Goal: Information Seeking & Learning: Learn about a topic

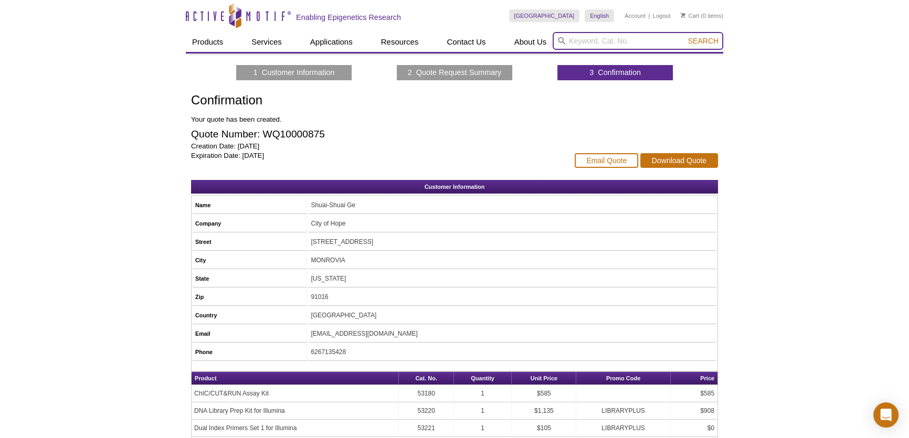
click at [602, 41] on input "search" at bounding box center [637, 41] width 170 height 18
paste input "No. 53183"
type input "No. 53183"
click at [713, 37] on span "Search" at bounding box center [703, 41] width 30 height 8
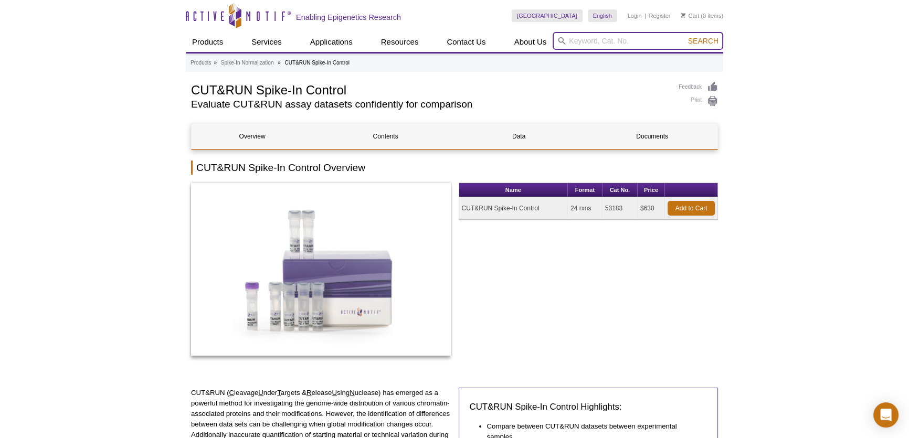
click at [637, 34] on input "search" at bounding box center [637, 41] width 170 height 18
paste input "No. 53183"
type input "No. 53183"
click at [702, 42] on span "Search" at bounding box center [703, 41] width 30 height 8
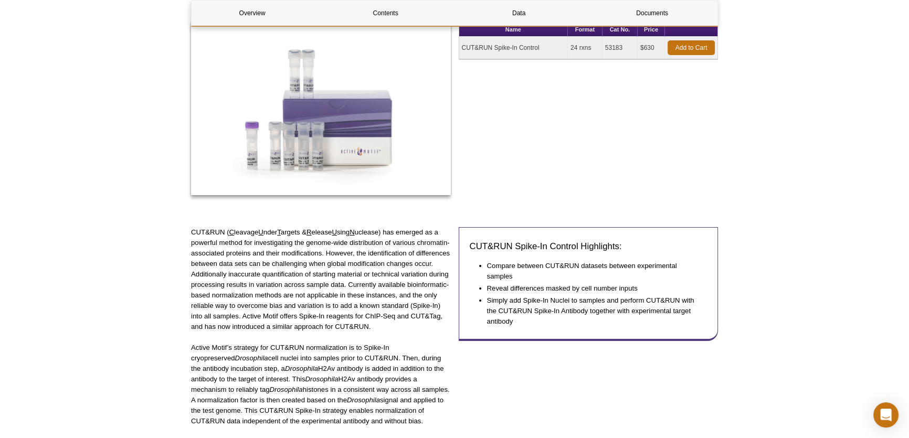
scroll to position [143, 0]
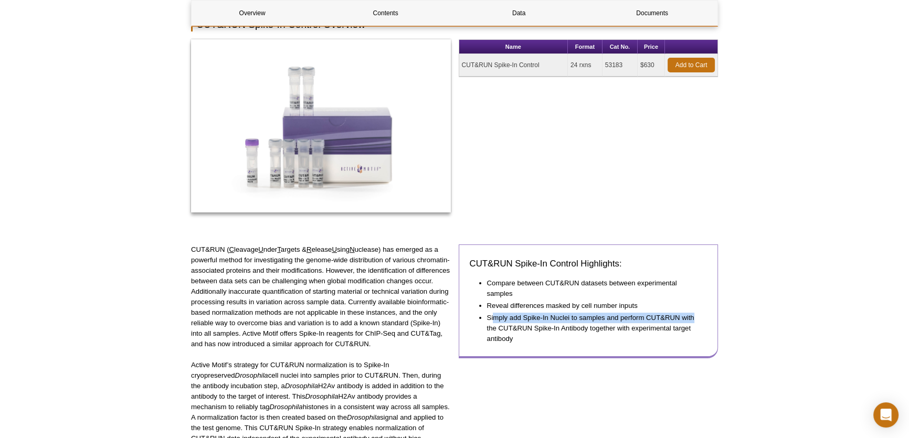
drag, startPoint x: 493, startPoint y: 319, endPoint x: 693, endPoint y: 321, distance: 199.9
click at [693, 321] on li "Simply add Spike-In Nuclei to samples and perform CUT&RUN with the CUT&RUN Spik…" at bounding box center [592, 328] width 210 height 31
click at [592, 329] on li "Simply add Spike-In Nuclei to samples and perform CUT&RUN with the CUT&RUN Spik…" at bounding box center [592, 328] width 210 height 31
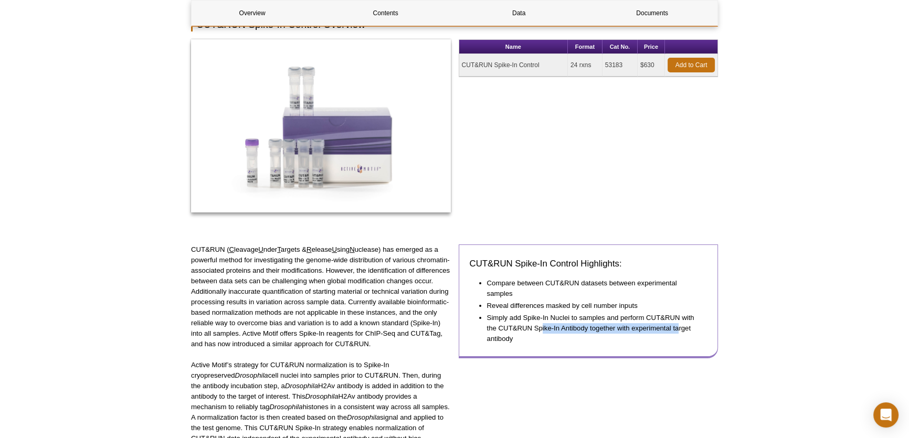
drag, startPoint x: 541, startPoint y: 327, endPoint x: 663, endPoint y: 339, distance: 121.8
click at [672, 332] on li "Simply add Spike-In Nuclei to samples and perform CUT&RUN with the CUT&RUN Spik…" at bounding box center [592, 328] width 210 height 31
click at [662, 340] on li "Simply add Spike-In Nuclei to samples and perform CUT&RUN with the CUT&RUN Spik…" at bounding box center [592, 328] width 210 height 31
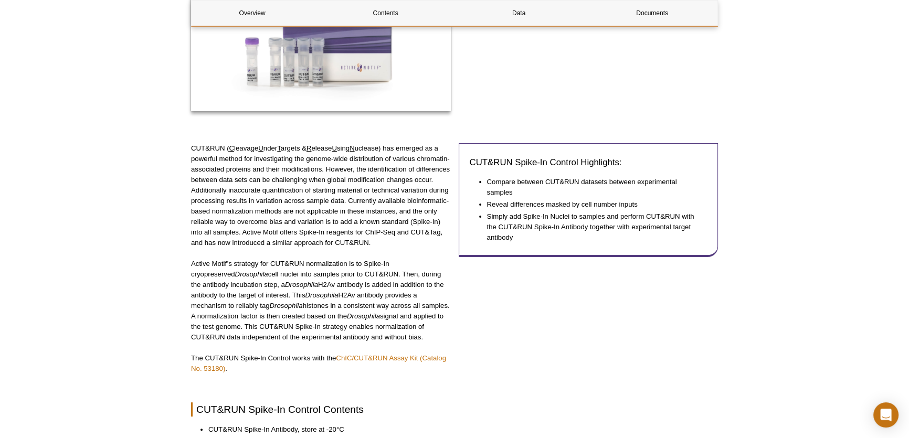
scroll to position [238, 0]
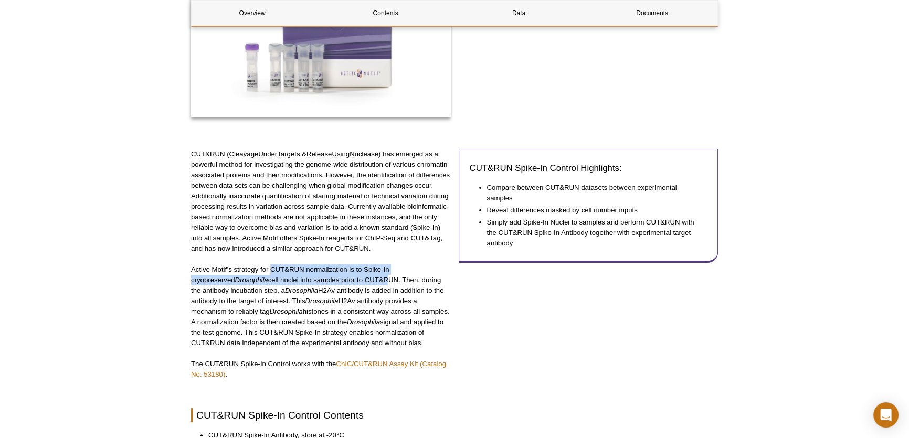
drag, startPoint x: 270, startPoint y: 271, endPoint x: 342, endPoint y: 282, distance: 72.1
click at [342, 282] on p "Active Motif’s strategy for CUT&RUN normalization is to Spike-In cryopreserved …" at bounding box center [321, 306] width 260 height 84
click at [445, 306] on p "Active Motif’s strategy for CUT&RUN normalization is to Spike-In cryopreserved …" at bounding box center [321, 306] width 260 height 84
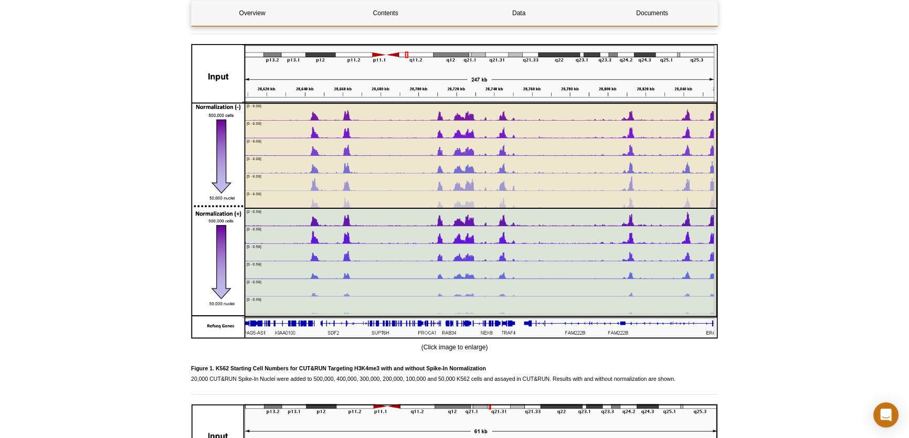
scroll to position [906, 0]
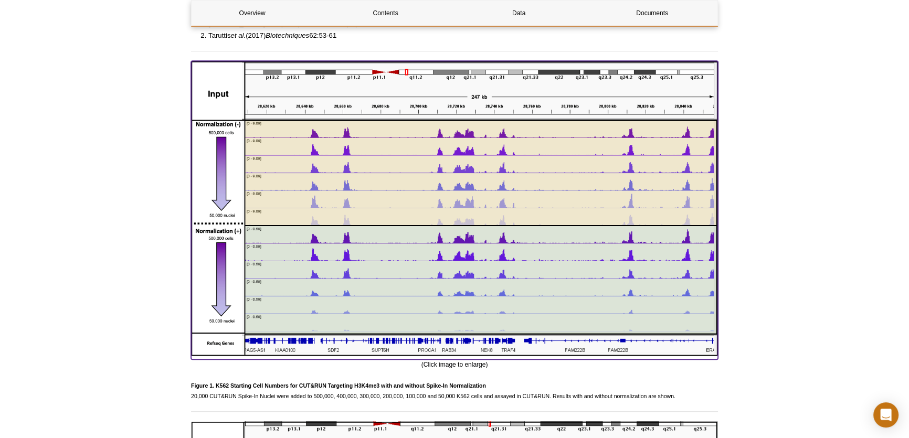
click at [354, 297] on img at bounding box center [454, 208] width 527 height 295
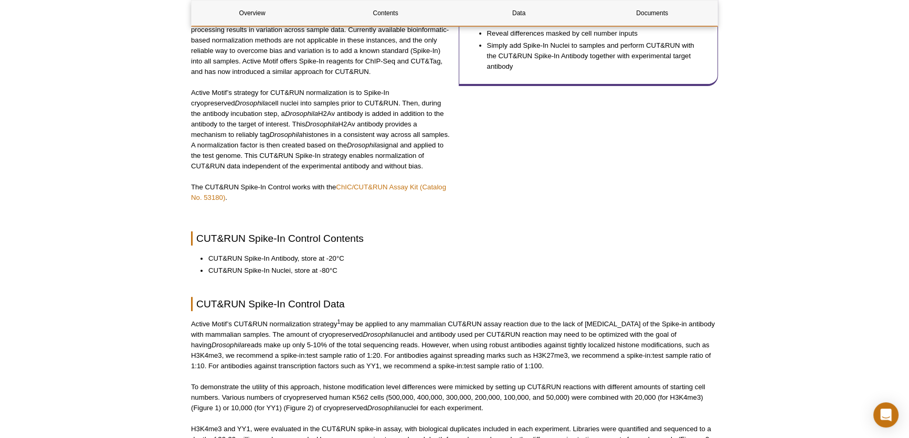
scroll to position [429, 0]
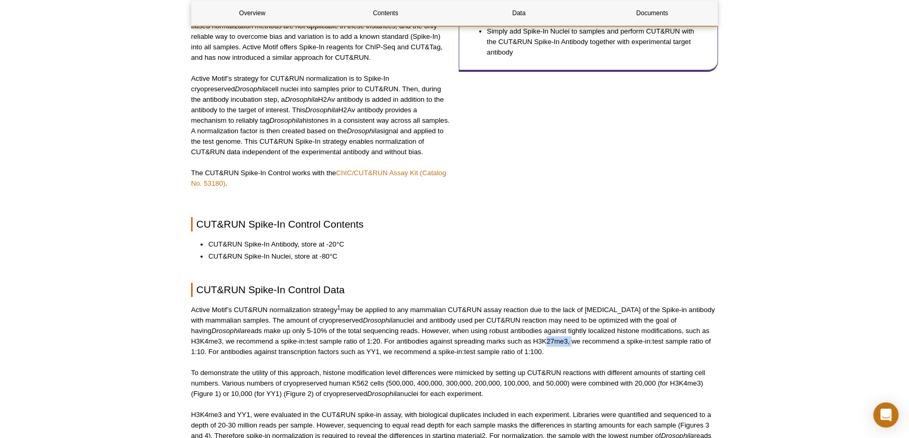
drag, startPoint x: 540, startPoint y: 341, endPoint x: 569, endPoint y: 339, distance: 28.9
click at [569, 339] on p "Active Motif’s CUT&RUN normalization strategy 1 may be applied to any mammalian…" at bounding box center [454, 331] width 527 height 52
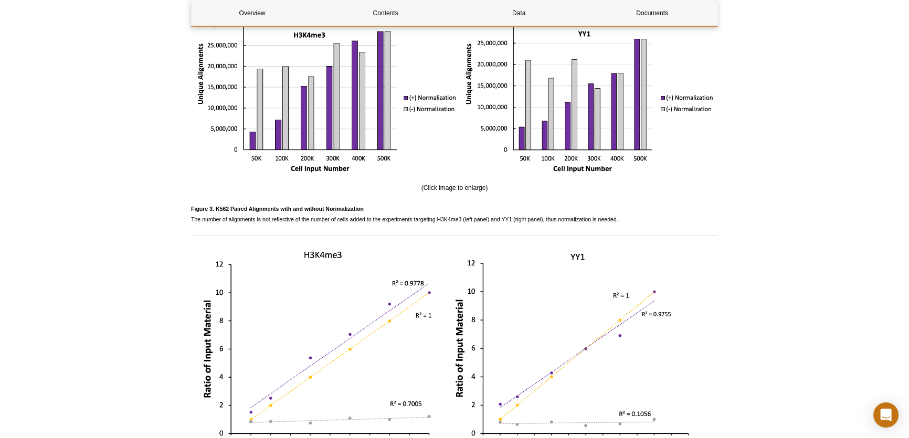
scroll to position [1431, 0]
